Goal: Task Accomplishment & Management: Use online tool/utility

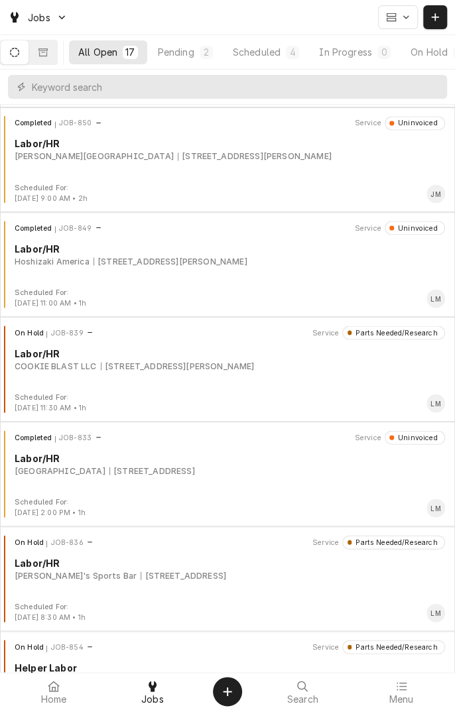
scroll to position [733, 0]
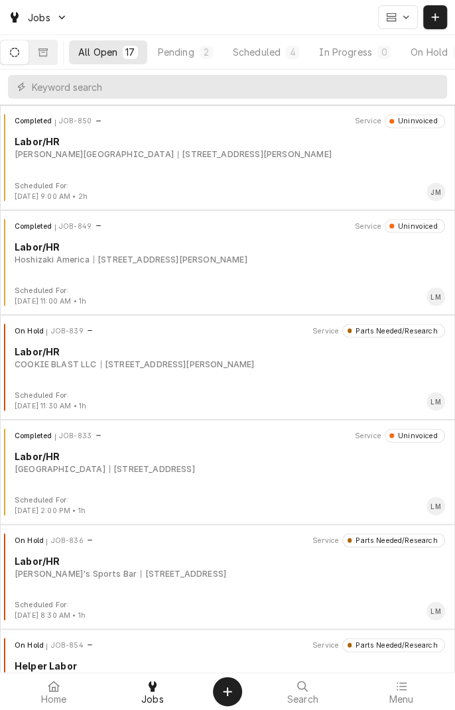
click at [348, 566] on div "Labor/HR" at bounding box center [230, 561] width 431 height 14
click at [87, 562] on div "Labor/HR" at bounding box center [230, 561] width 431 height 14
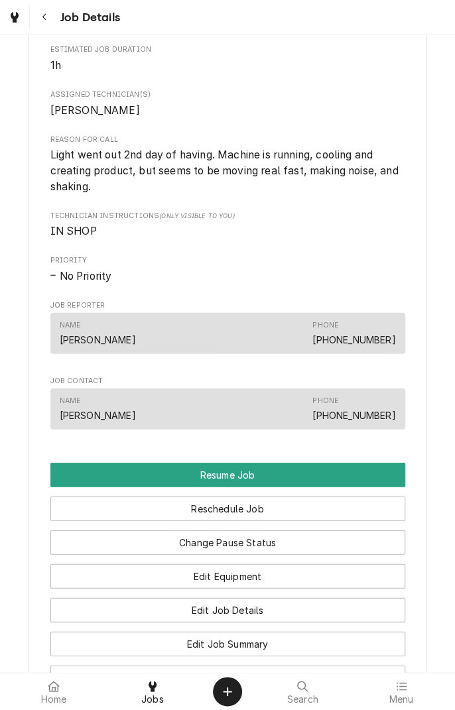
scroll to position [777, 0]
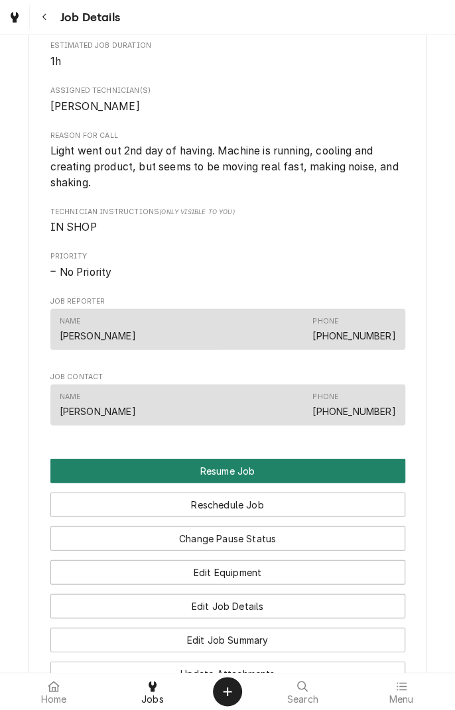
click at [237, 480] on button "Resume Job" at bounding box center [227, 470] width 355 height 25
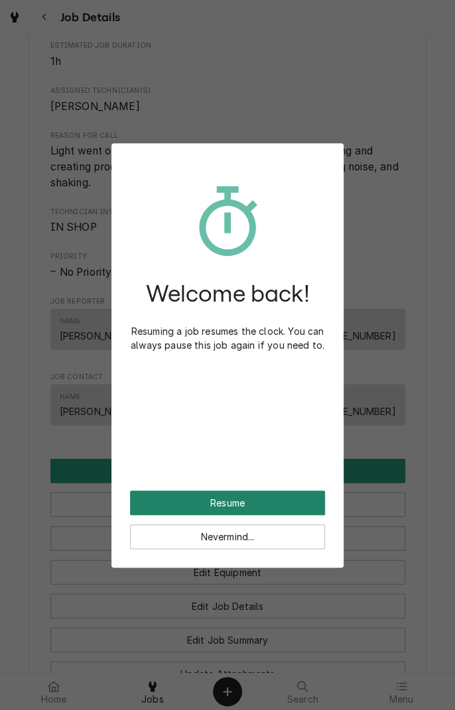
click at [269, 497] on button "Resume" at bounding box center [227, 503] width 195 height 25
